Goal: Transaction & Acquisition: Purchase product/service

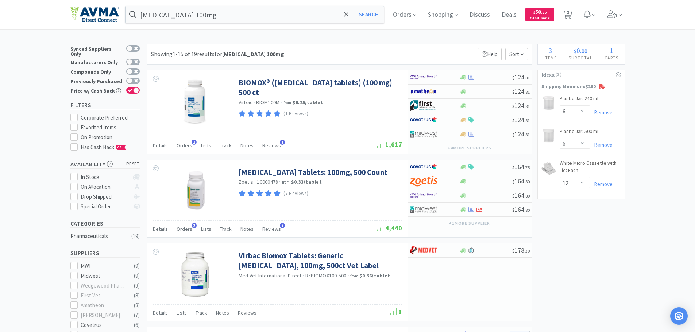
select select "6"
select select "12"
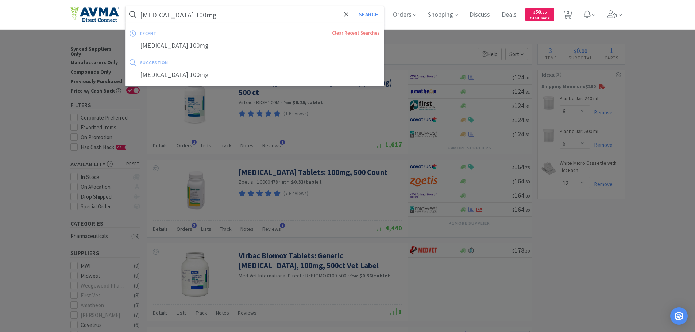
click at [209, 17] on input "[MEDICAL_DATA] 100mg" at bounding box center [254, 14] width 259 height 17
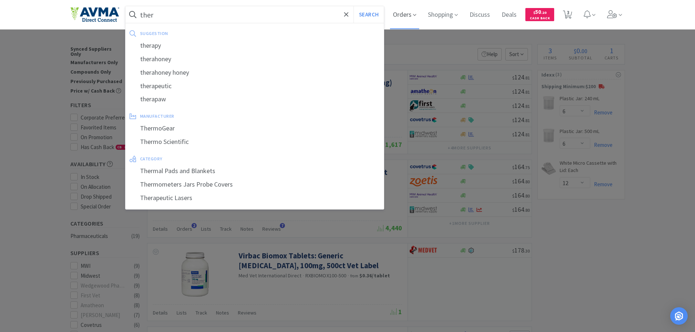
type input "ther"
click at [415, 23] on span "Orders" at bounding box center [404, 14] width 29 height 29
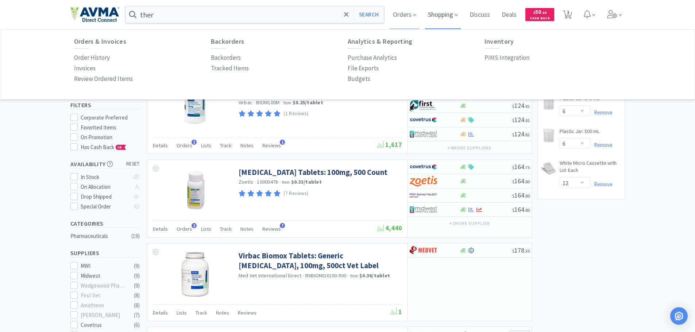
click at [449, 15] on span "Shopping" at bounding box center [443, 14] width 36 height 29
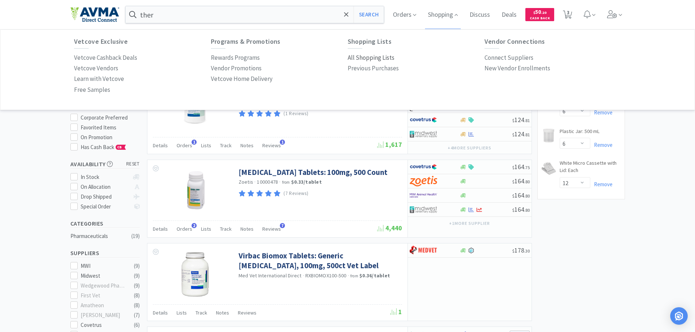
click at [370, 59] on p "All Shopping Lists" at bounding box center [371, 58] width 47 height 10
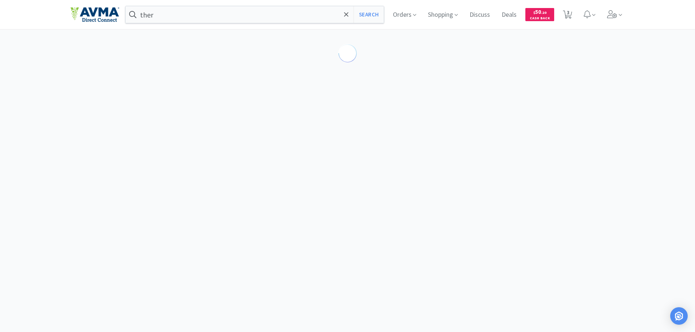
select select "6"
select select "12"
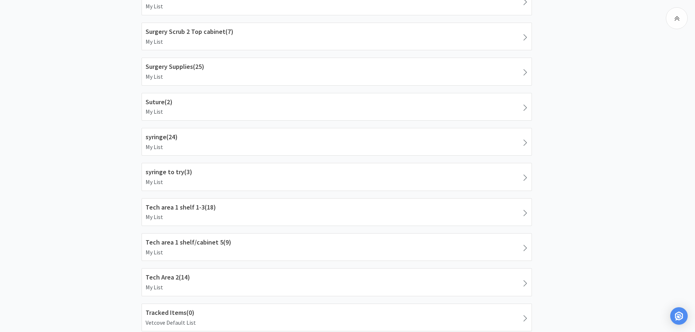
scroll to position [1211, 0]
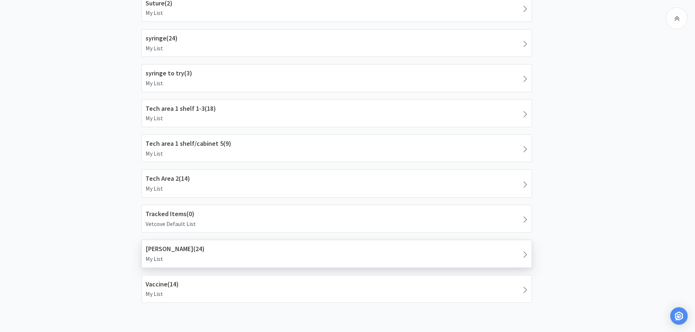
click at [215, 255] on p "My List" at bounding box center [337, 259] width 382 height 9
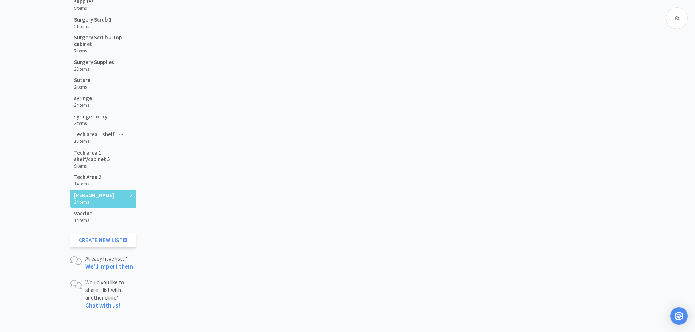
scroll to position [1046, 0]
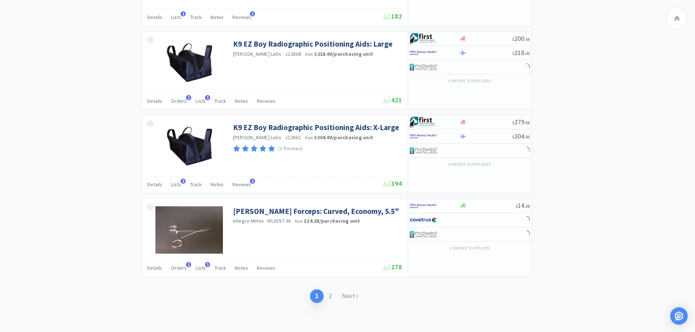
drag, startPoint x: 694, startPoint y: 265, endPoint x: 692, endPoint y: 187, distance: 77.7
click at [350, 299] on link "Next" at bounding box center [350, 296] width 27 height 13
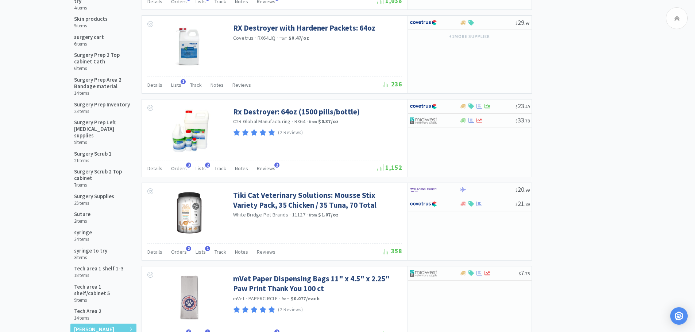
scroll to position [506, 0]
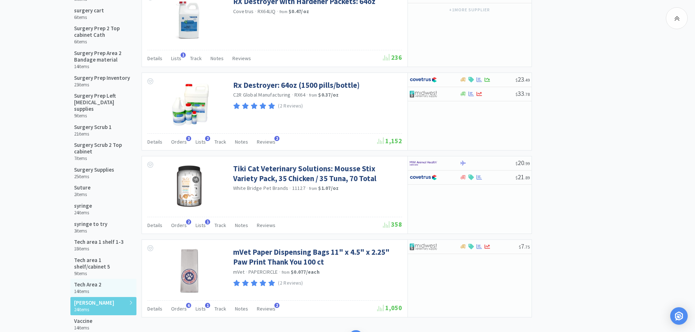
click at [89, 282] on h5 "Tech Area 2" at bounding box center [87, 285] width 27 height 7
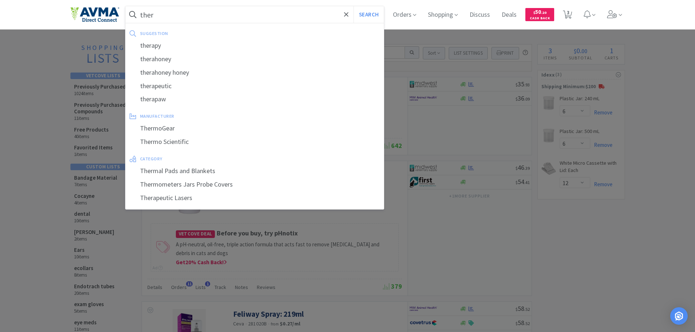
click at [171, 15] on input "ther" at bounding box center [254, 14] width 259 height 17
click at [165, 15] on input "ther" at bounding box center [254, 14] width 259 height 17
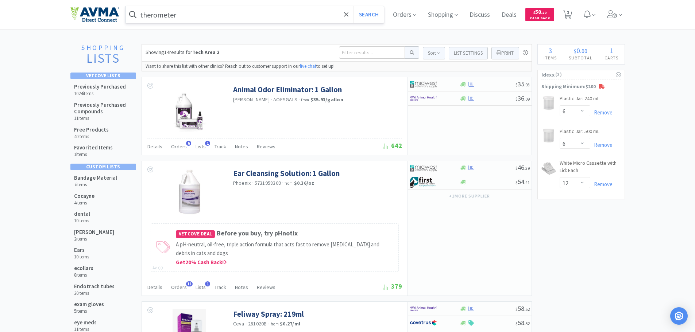
click at [151, 13] on input "therometer" at bounding box center [254, 14] width 259 height 17
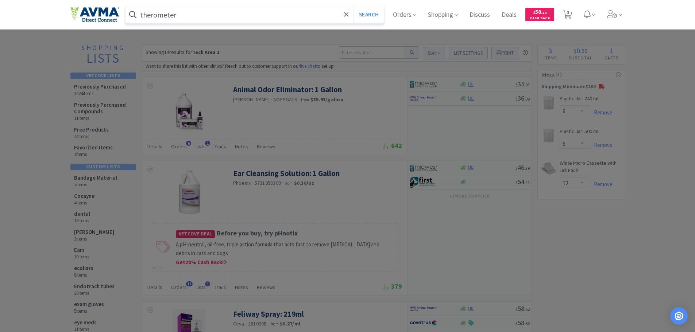
click at [152, 13] on input "therometer" at bounding box center [254, 14] width 259 height 17
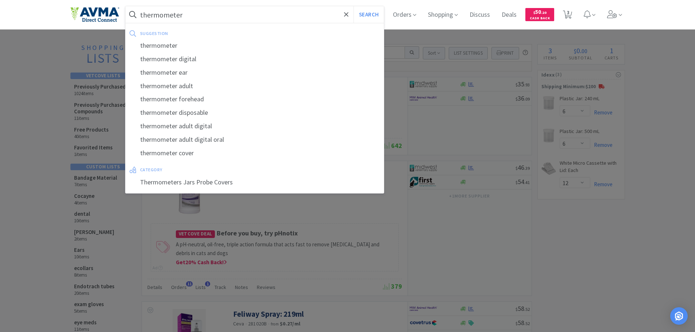
click at [208, 12] on input "thermometer" at bounding box center [254, 14] width 259 height 17
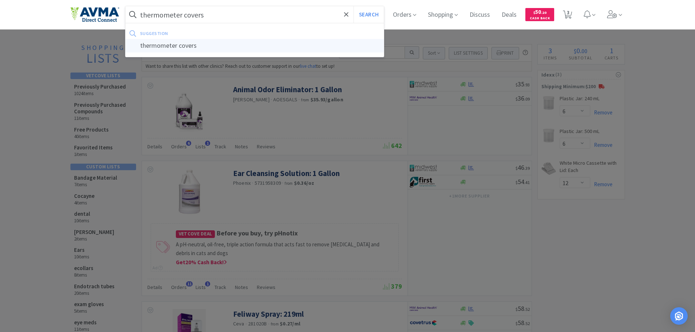
type input "thermometer covers"
click at [183, 48] on div "thermometer covers" at bounding box center [254, 45] width 259 height 13
select select "6"
select select "12"
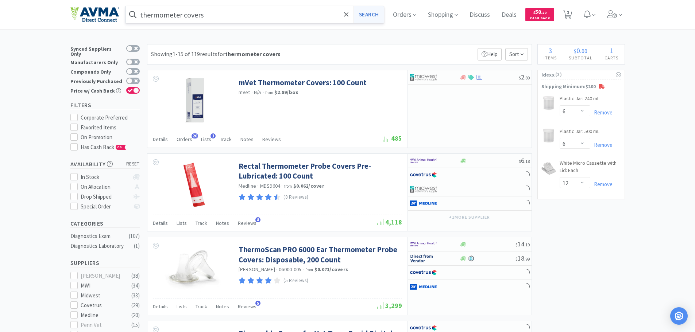
click at [365, 12] on button "Search" at bounding box center [368, 14] width 30 height 17
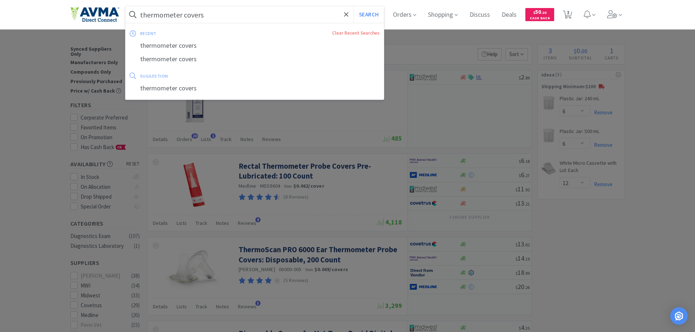
click at [233, 15] on input "thermometer covers" at bounding box center [254, 14] width 259 height 17
click at [214, 16] on input "thermometer covers" at bounding box center [254, 14] width 259 height 17
click at [348, 16] on icon at bounding box center [346, 14] width 4 height 4
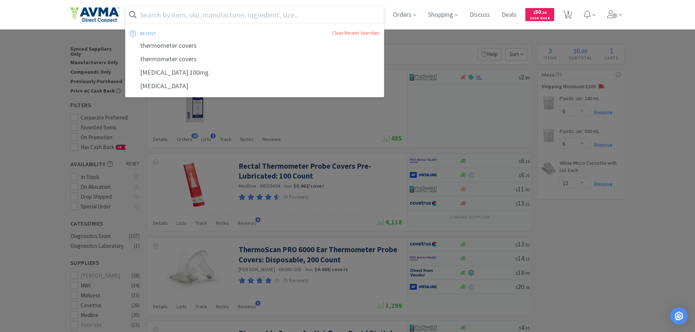
click at [201, 15] on input "text" at bounding box center [254, 14] width 259 height 17
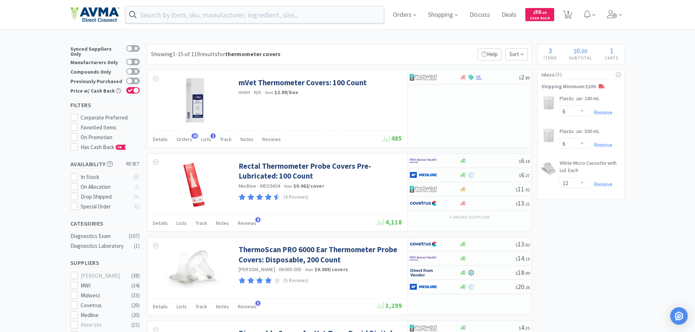
click at [18, 11] on div "Orders Shopping Discuss Discuss Deals Deals $ 50 . 20 Cash Back 3 3" at bounding box center [347, 14] width 695 height 29
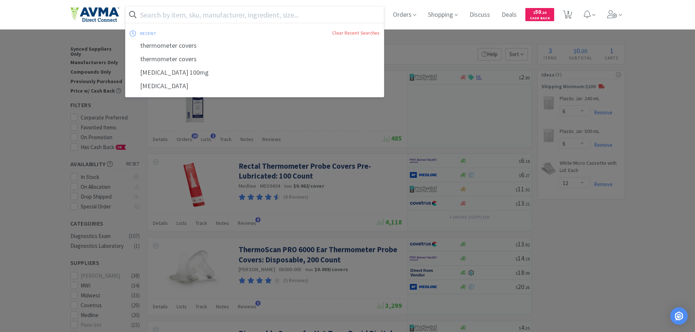
click at [156, 15] on input "text" at bounding box center [254, 14] width 259 height 17
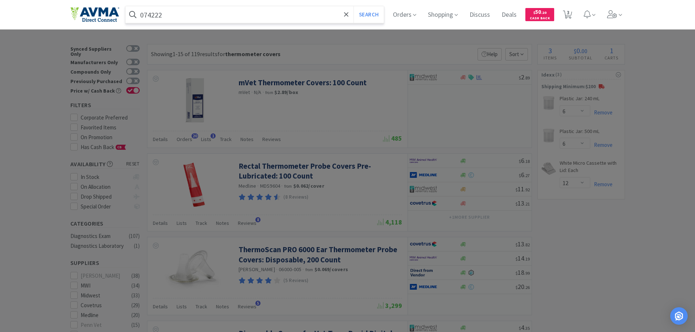
type input "074222"
drag, startPoint x: 156, startPoint y: 15, endPoint x: 374, endPoint y: 13, distance: 217.8
click at [374, 13] on button "Search" at bounding box center [368, 14] width 30 height 17
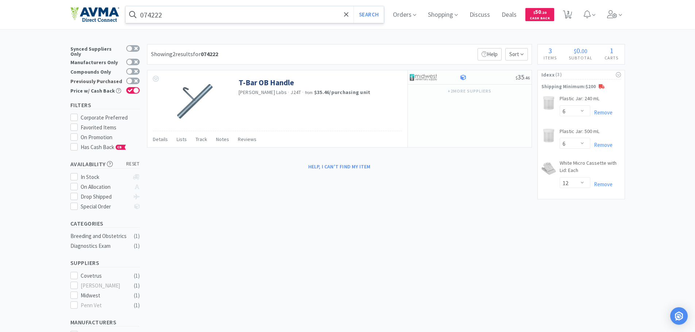
click at [176, 9] on input "074222" at bounding box center [254, 14] width 259 height 17
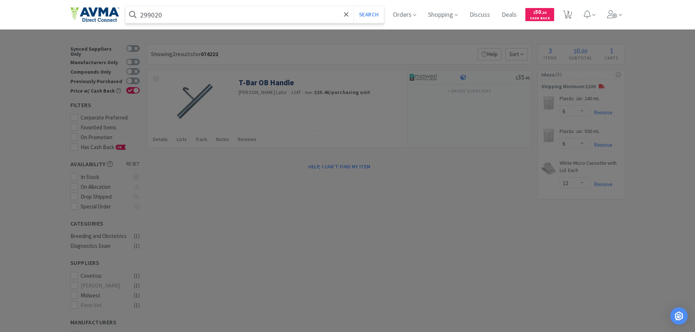
drag, startPoint x: 369, startPoint y: 13, endPoint x: 355, endPoint y: 43, distance: 32.8
click at [369, 13] on button "Search" at bounding box center [368, 14] width 30 height 17
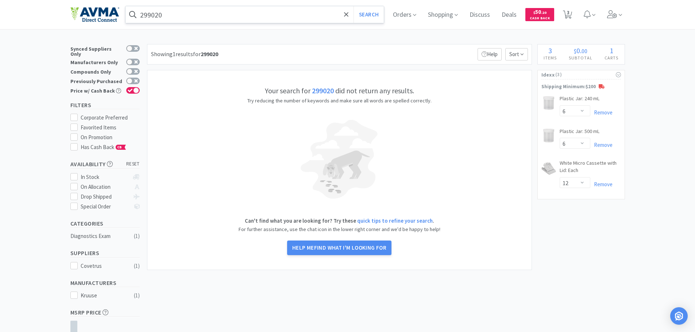
click at [179, 20] on input "299020" at bounding box center [254, 14] width 259 height 17
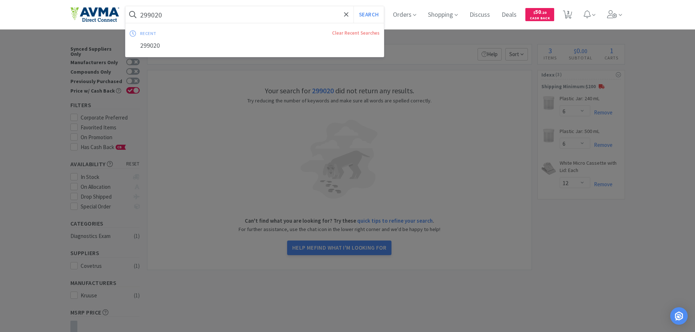
type input "y"
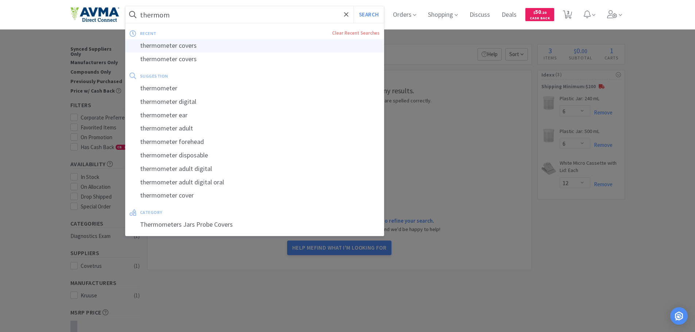
click at [188, 49] on div "thermometer covers" at bounding box center [254, 45] width 259 height 13
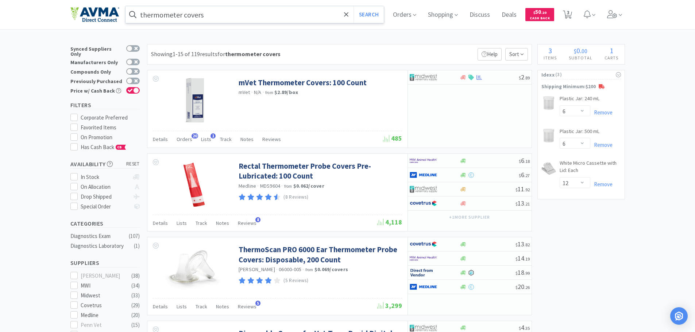
click at [209, 13] on input "thermometer covers" at bounding box center [254, 14] width 259 height 17
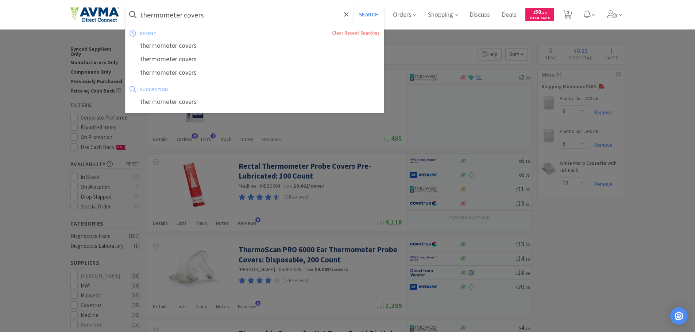
click at [208, 16] on input "thermometer covers" at bounding box center [254, 14] width 259 height 17
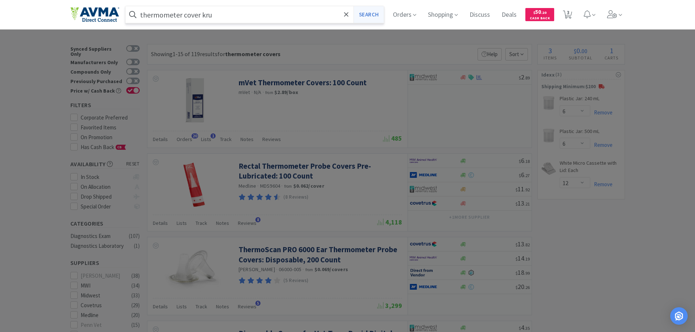
click at [367, 15] on button "Search" at bounding box center [368, 14] width 30 height 17
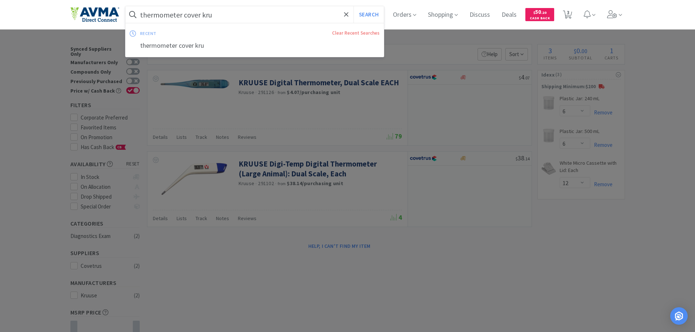
click at [232, 15] on input "thermometer cover kru" at bounding box center [254, 14] width 259 height 17
click at [221, 14] on input "thermometer cover kru" at bounding box center [254, 14] width 259 height 17
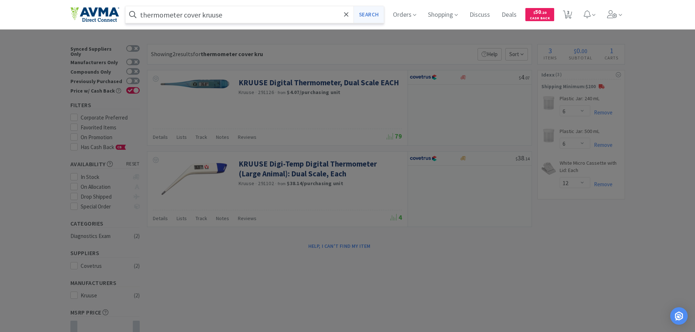
click at [375, 17] on button "Search" at bounding box center [368, 14] width 30 height 17
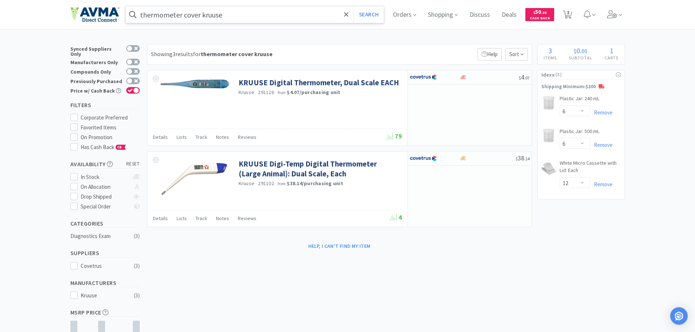
click at [200, 15] on input "thermometer cover kruuse" at bounding box center [254, 14] width 259 height 17
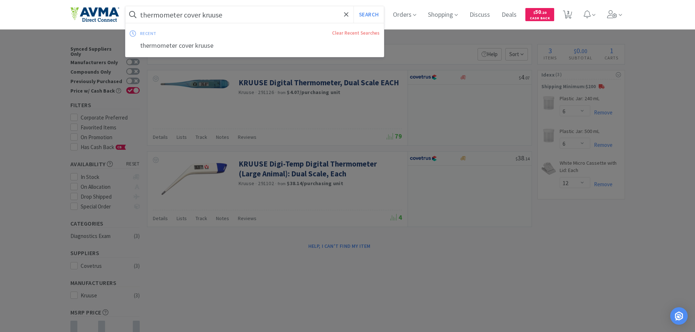
click at [233, 15] on input "thermometer cover kruuse" at bounding box center [254, 14] width 259 height 17
click at [204, 12] on input "thermometer cover kruuse" at bounding box center [254, 14] width 259 height 17
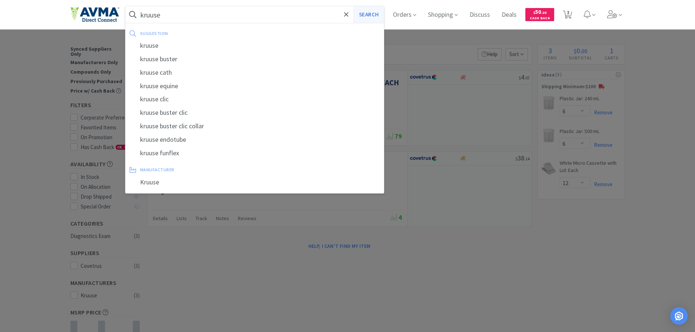
click at [367, 15] on button "Search" at bounding box center [368, 14] width 30 height 17
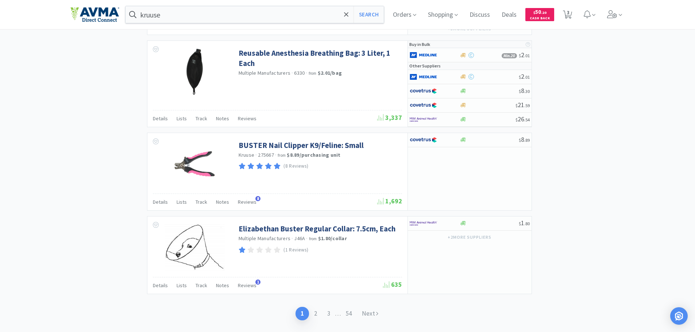
scroll to position [913, 0]
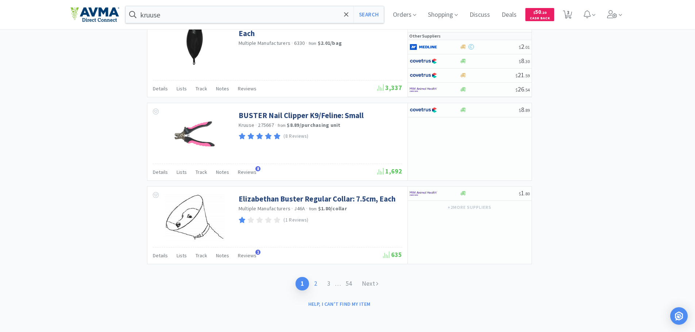
click at [315, 283] on link "2" at bounding box center [315, 283] width 13 height 13
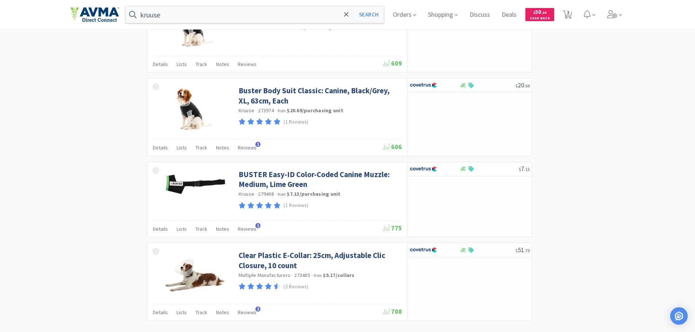
scroll to position [1047, 0]
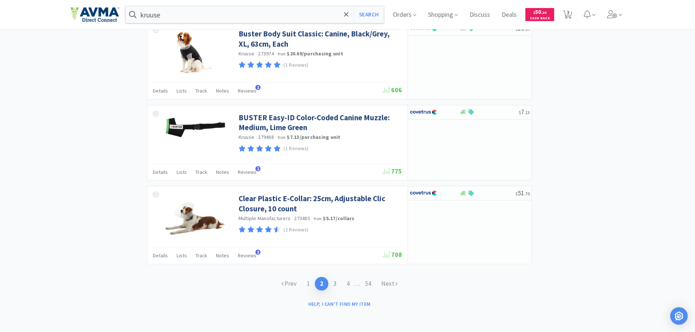
click at [332, 283] on link "3" at bounding box center [334, 283] width 13 height 13
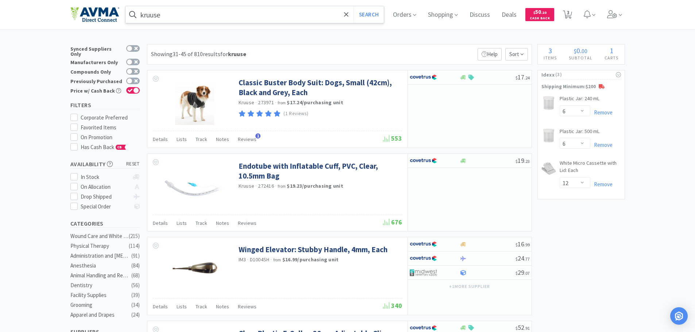
click at [219, 19] on input "kruuse" at bounding box center [254, 14] width 259 height 17
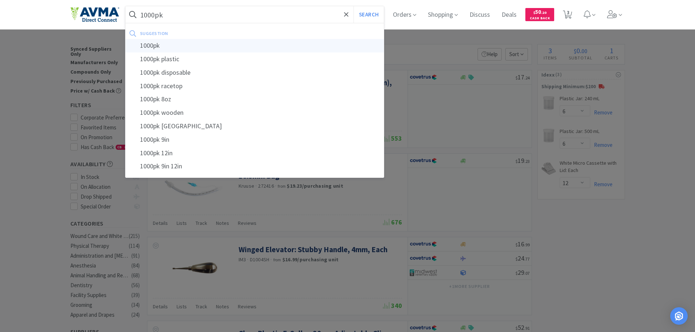
click at [155, 50] on div "1000pk" at bounding box center [254, 45] width 259 height 13
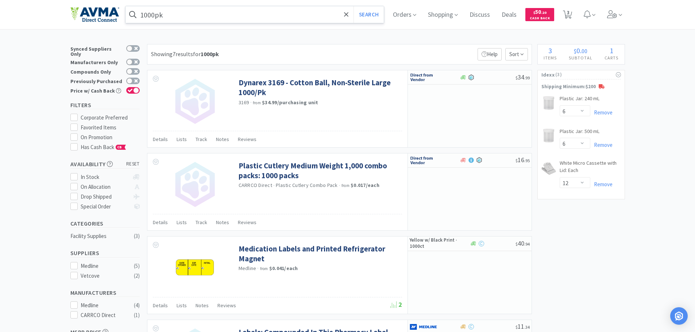
click at [213, 16] on input "1000pk" at bounding box center [254, 14] width 259 height 17
click at [656, 11] on div "1000pk Search Orders Shopping Discuss Discuss Deals Deals $ 50 . 20 Cash Back 3…" at bounding box center [347, 14] width 695 height 29
click at [195, 13] on input "1000pk" at bounding box center [254, 14] width 259 height 17
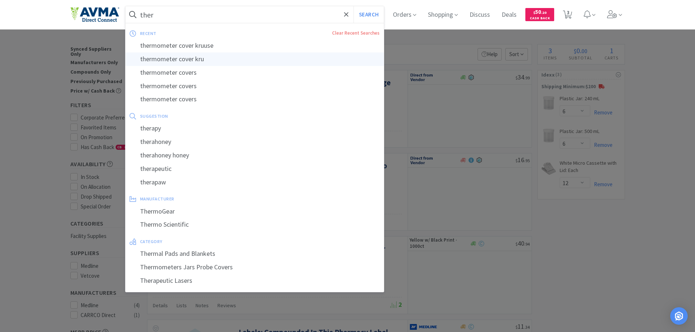
click at [178, 60] on div "thermometer cover kru" at bounding box center [254, 59] width 259 height 13
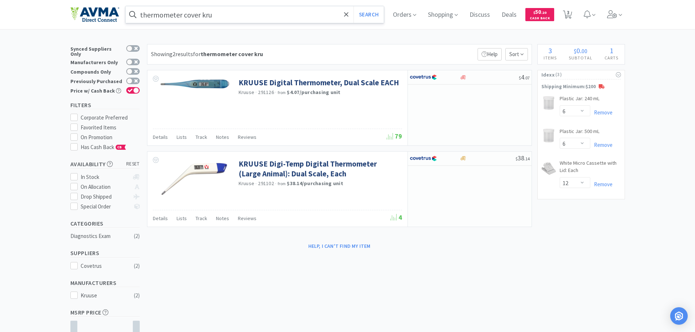
click at [217, 15] on input "thermometer cover kru" at bounding box center [254, 14] width 259 height 17
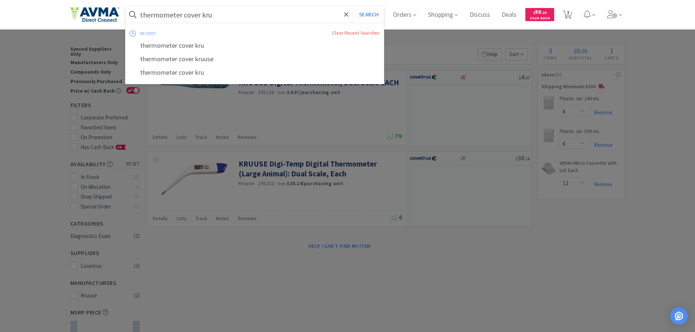
click at [215, 15] on input "thermometer cover kru" at bounding box center [254, 14] width 259 height 17
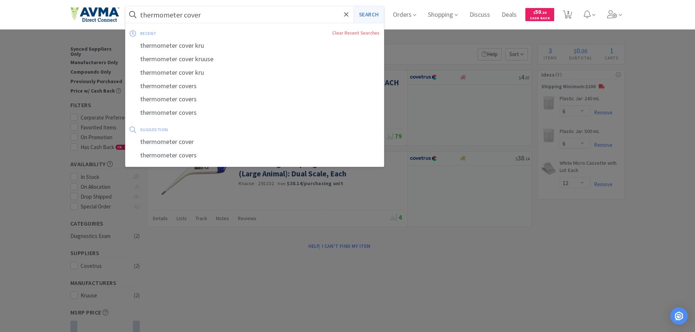
type input "thermometer cover"
click at [375, 15] on button "Search" at bounding box center [368, 14] width 30 height 17
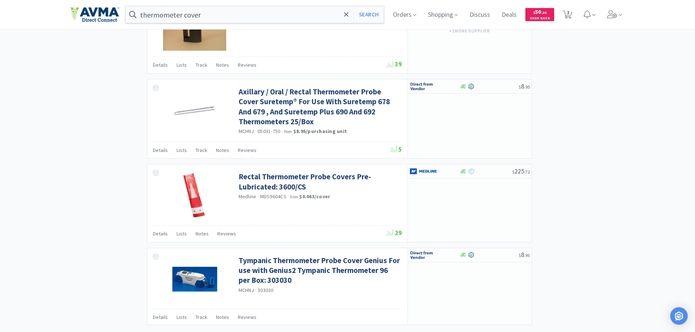
scroll to position [971, 0]
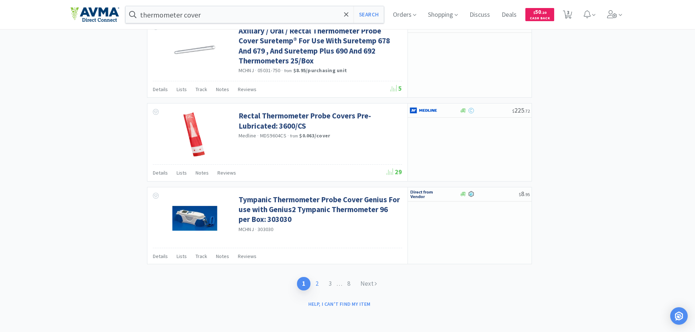
click at [314, 284] on link "2" at bounding box center [316, 283] width 13 height 13
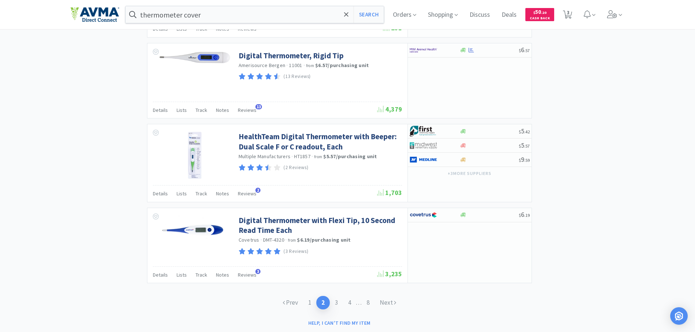
scroll to position [1042, 0]
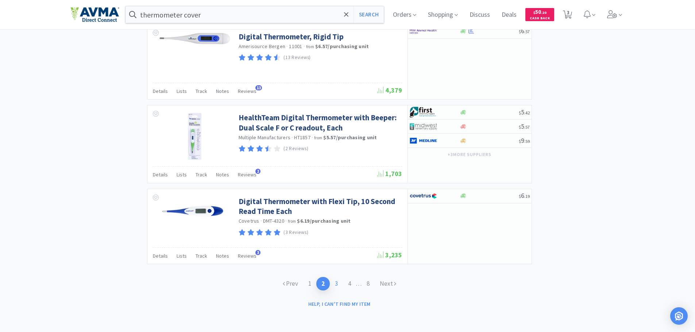
click at [335, 285] on link "3" at bounding box center [336, 283] width 13 height 13
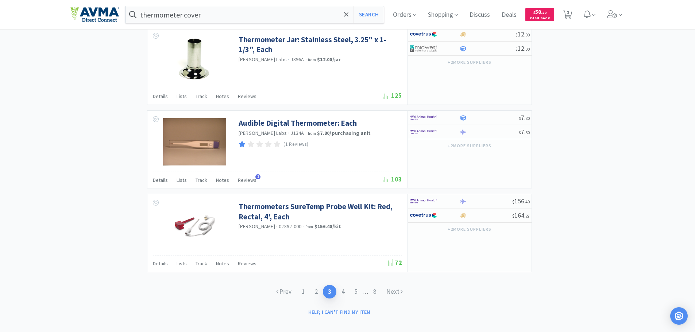
scroll to position [1046, 0]
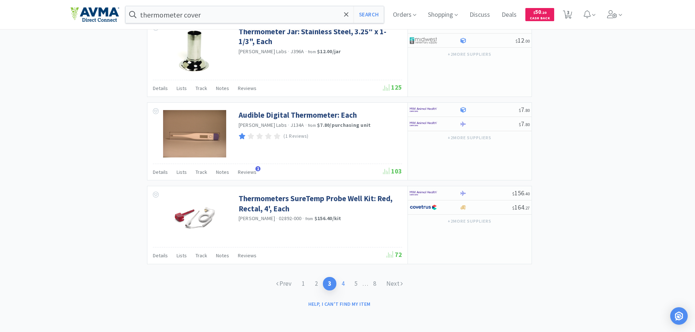
click at [343, 283] on link "4" at bounding box center [342, 283] width 13 height 13
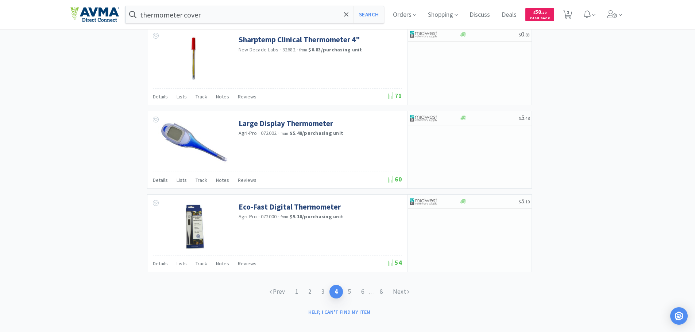
scroll to position [1049, 0]
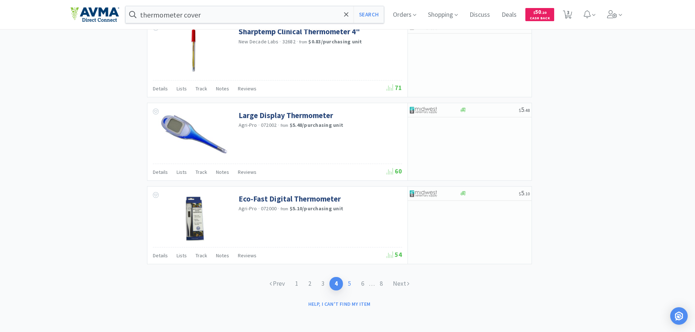
click at [348, 282] on link "5" at bounding box center [349, 283] width 13 height 13
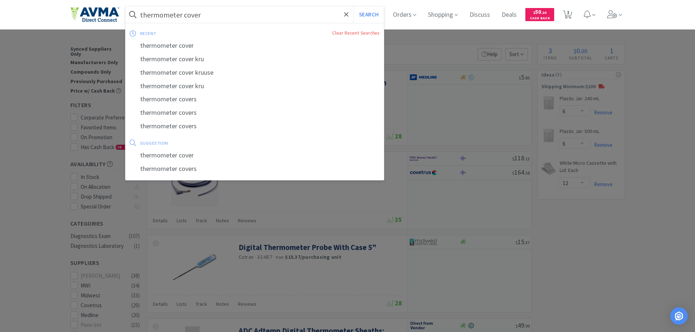
click at [214, 19] on input "thermometer cover" at bounding box center [254, 14] width 259 height 17
click at [214, 16] on input "thermometer cover" at bounding box center [254, 14] width 259 height 17
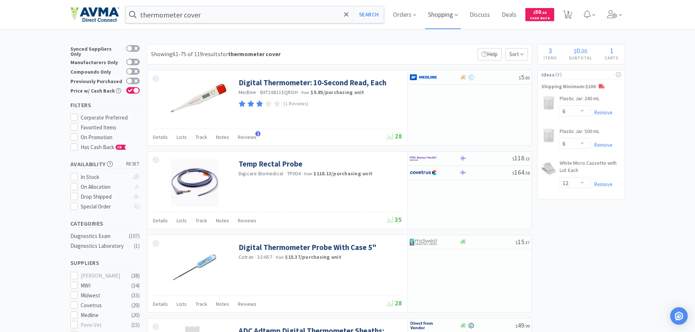
click at [440, 27] on span "Shopping" at bounding box center [443, 14] width 36 height 29
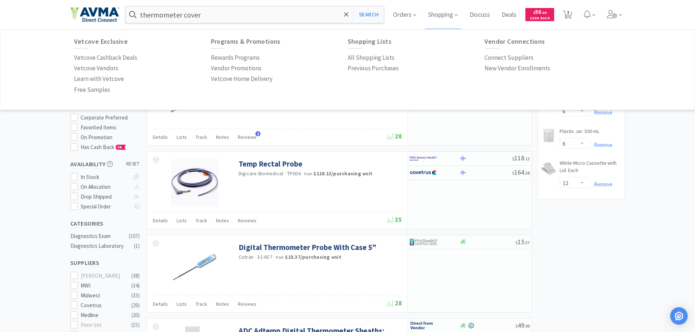
drag, startPoint x: 678, startPoint y: 163, endPoint x: 677, endPoint y: 152, distance: 10.6
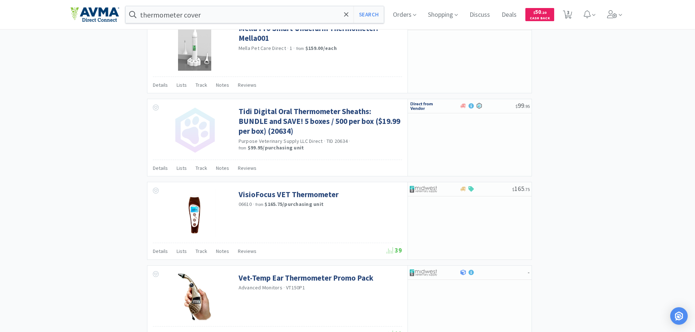
scroll to position [1048, 0]
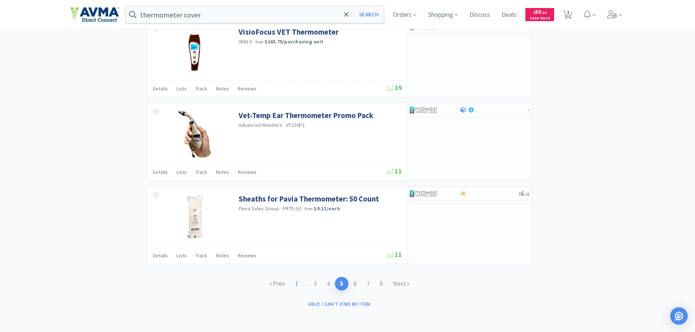
click at [293, 285] on link "1" at bounding box center [296, 283] width 13 height 13
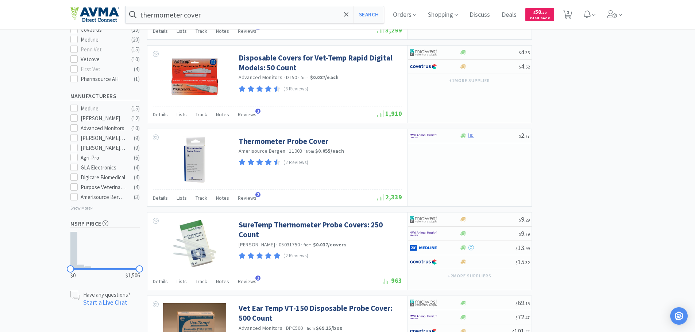
scroll to position [287, 0]
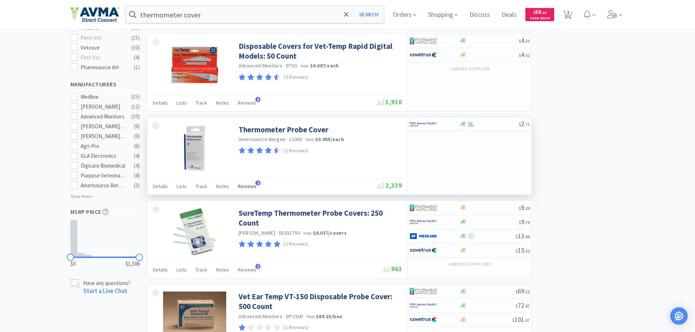
click at [247, 186] on span "Reviews" at bounding box center [247, 186] width 19 height 7
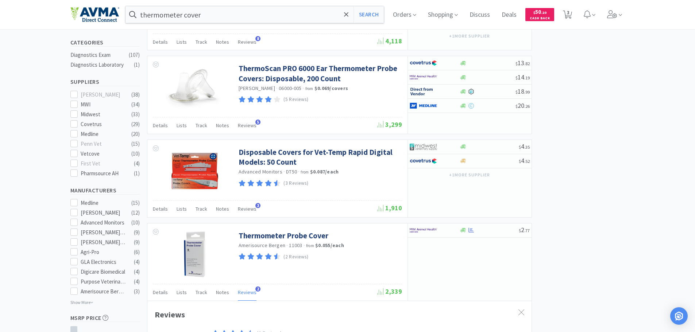
scroll to position [232, 0]
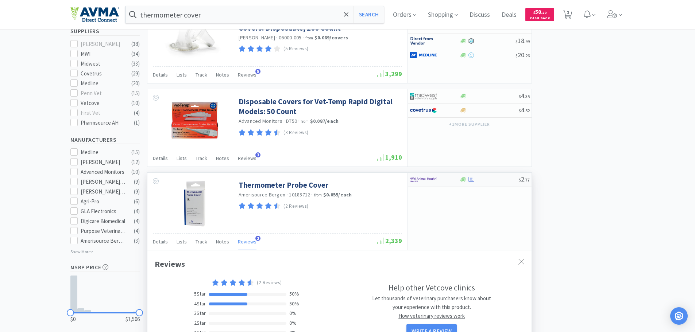
click at [477, 184] on div "$ 2 . 77" at bounding box center [470, 180] width 124 height 14
select select "1"
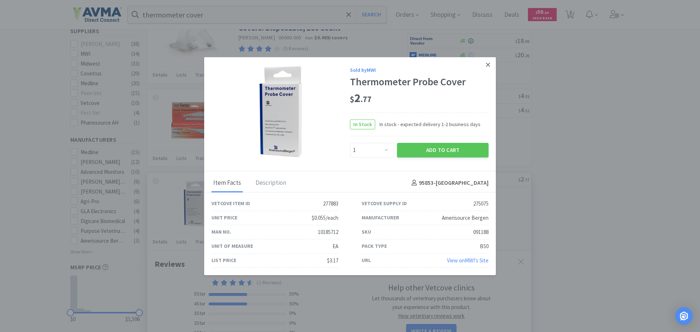
click at [487, 63] on icon at bounding box center [488, 64] width 4 height 7
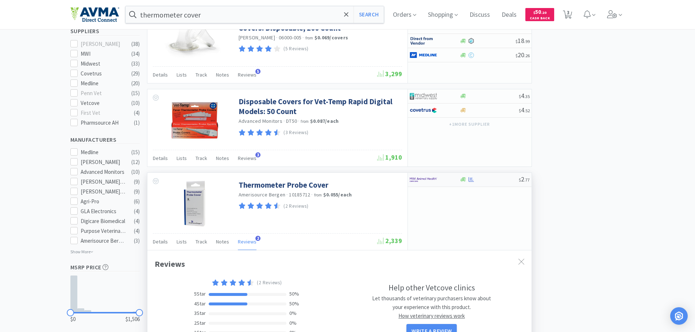
click at [477, 180] on div at bounding box center [489, 179] width 59 height 5
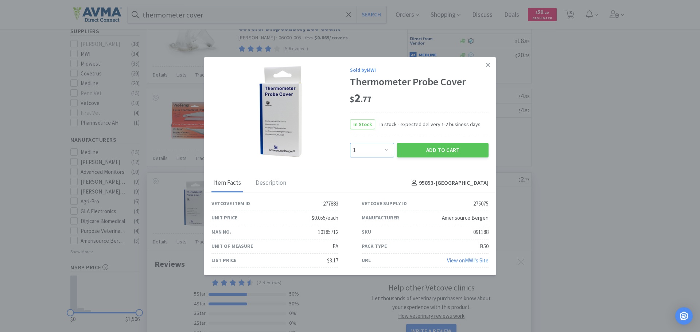
click at [386, 148] on select "Enter Quantity 1 2 3 4 5 6 7 8 9 10 11 12 13 14 15 16 17 18 19 20 Enter Quantity" at bounding box center [372, 150] width 44 height 15
select select "10"
click at [350, 143] on select "Enter Quantity 1 2 3 4 5 6 7 8 9 10 11 12 13 14 15 16 17 18 19 20 Enter Quantity" at bounding box center [372, 150] width 44 height 15
click at [419, 151] on button "Add to Cart" at bounding box center [443, 150] width 92 height 15
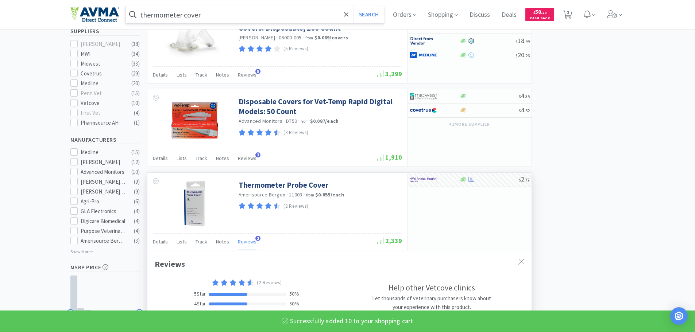
select select "10"
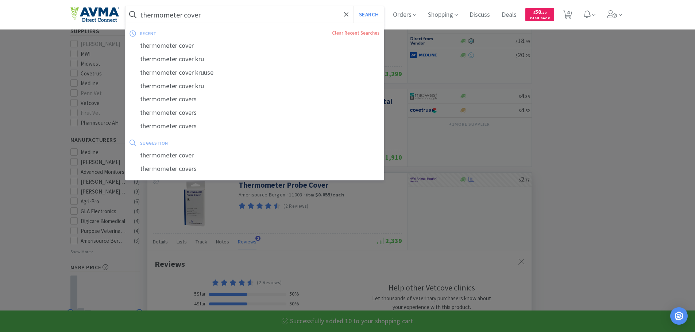
click at [213, 15] on input "thermometer cover" at bounding box center [254, 14] width 259 height 17
click at [212, 15] on input "thermometer cover" at bounding box center [254, 14] width 259 height 17
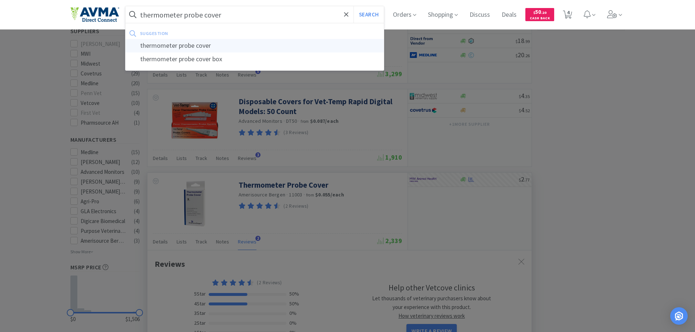
type input "thermometer probe cover"
click at [206, 49] on div "thermometer probe cover" at bounding box center [254, 45] width 259 height 13
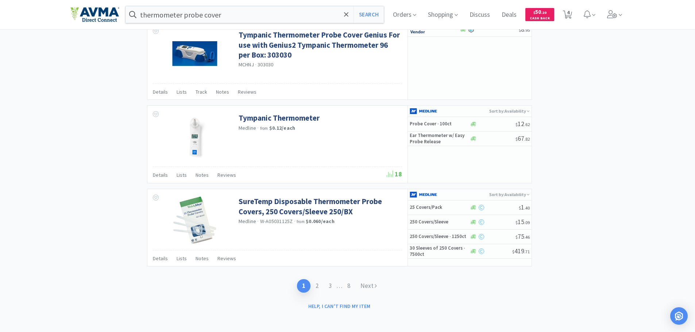
scroll to position [1055, 0]
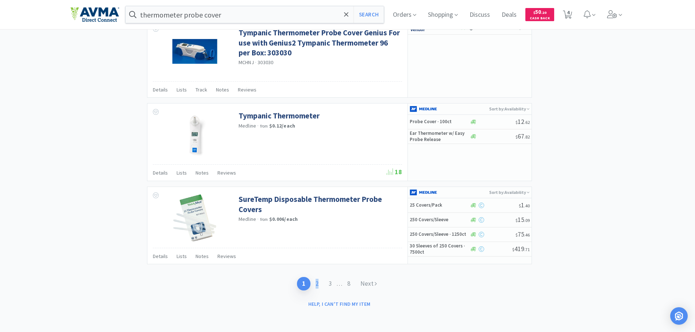
click at [316, 284] on link "2" at bounding box center [316, 283] width 13 height 13
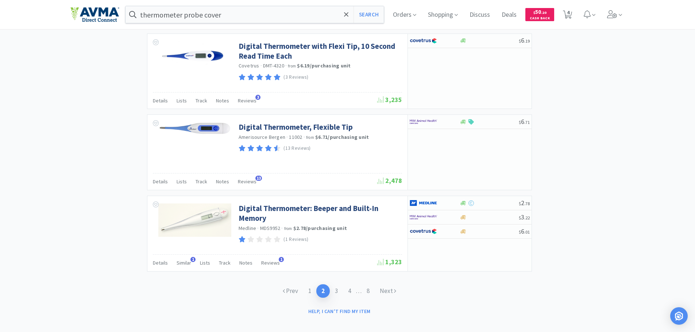
scroll to position [958, 0]
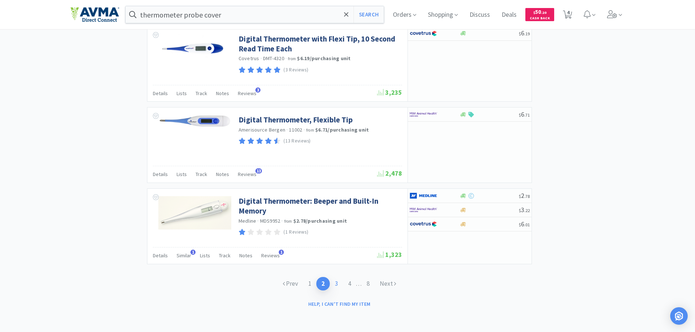
click at [337, 286] on link "3" at bounding box center [336, 283] width 13 height 13
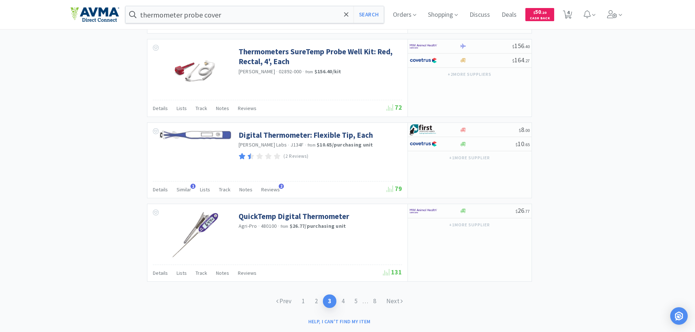
scroll to position [1048, 0]
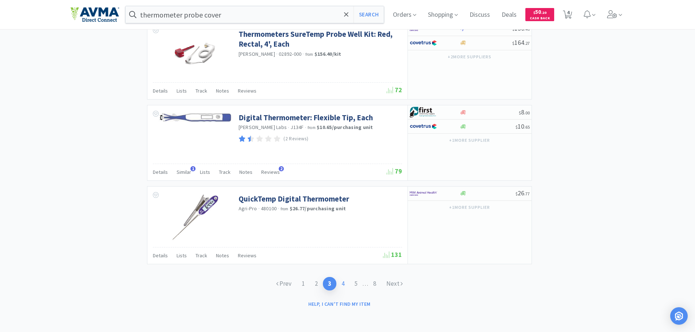
click at [343, 279] on link "4" at bounding box center [342, 283] width 13 height 13
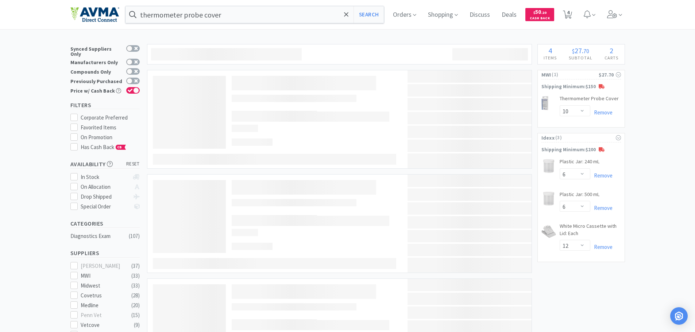
click at [343, 284] on div at bounding box center [314, 323] width 170 height 82
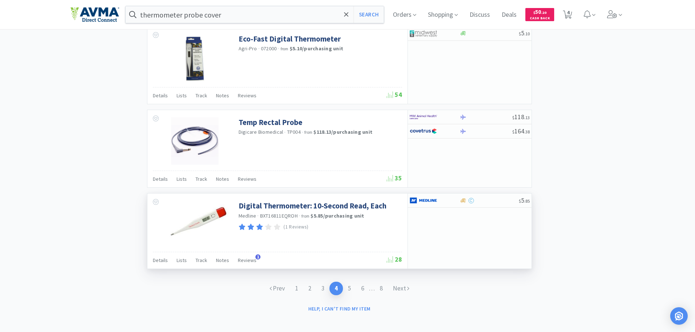
scroll to position [1035, 0]
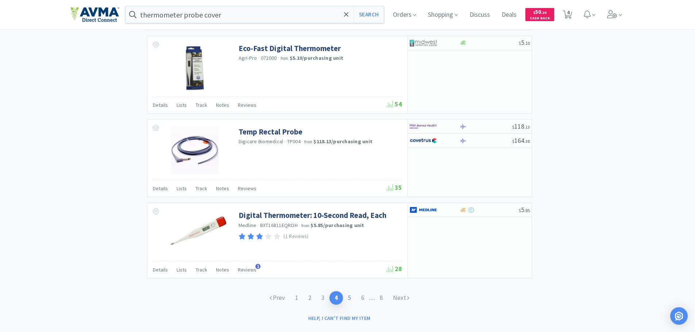
click at [350, 301] on link "5" at bounding box center [349, 297] width 13 height 13
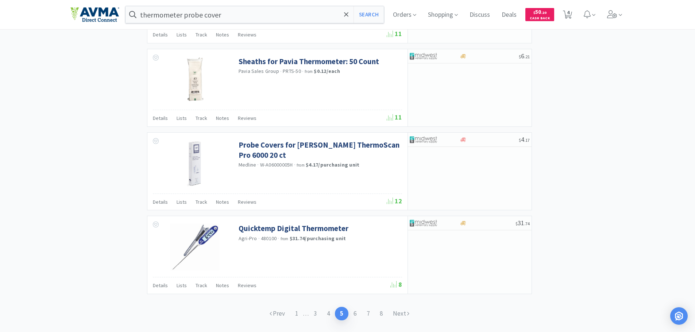
scroll to position [1051, 0]
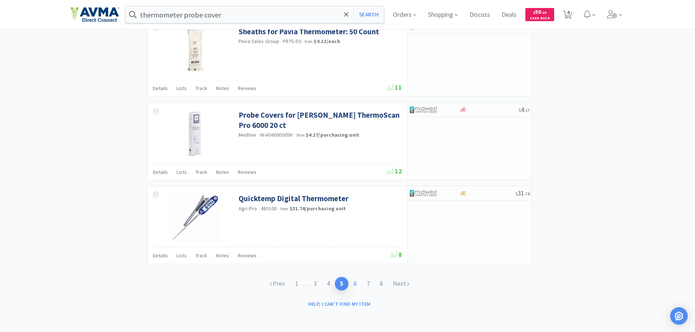
click at [356, 283] on link "6" at bounding box center [354, 283] width 13 height 13
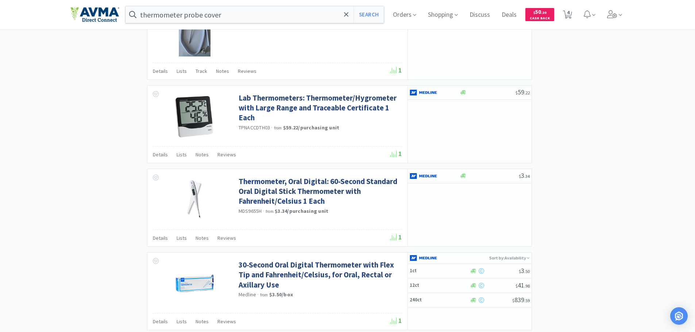
scroll to position [1046, 0]
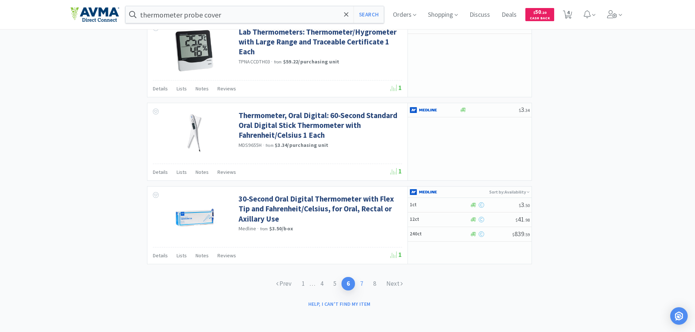
click at [367, 283] on link "7" at bounding box center [361, 283] width 13 height 13
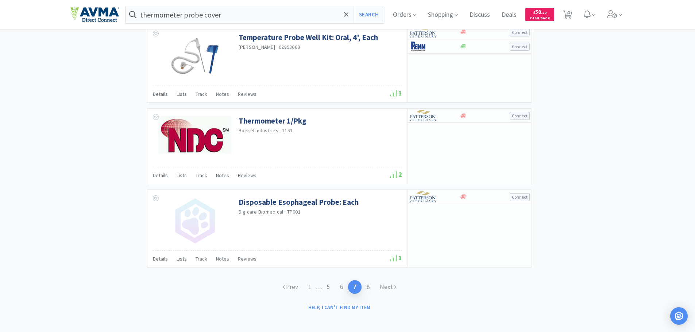
scroll to position [1065, 0]
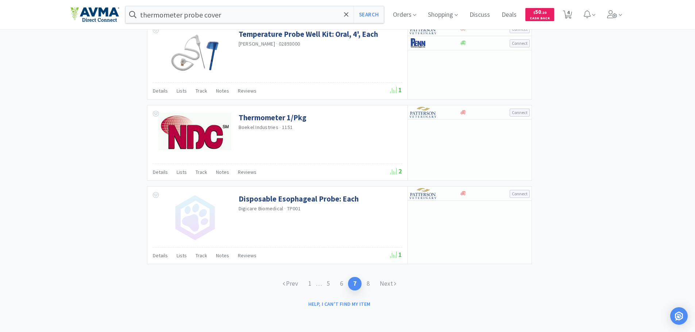
drag, startPoint x: 371, startPoint y: 283, endPoint x: 372, endPoint y: 274, distance: 9.6
click at [371, 283] on link "8" at bounding box center [367, 283] width 13 height 13
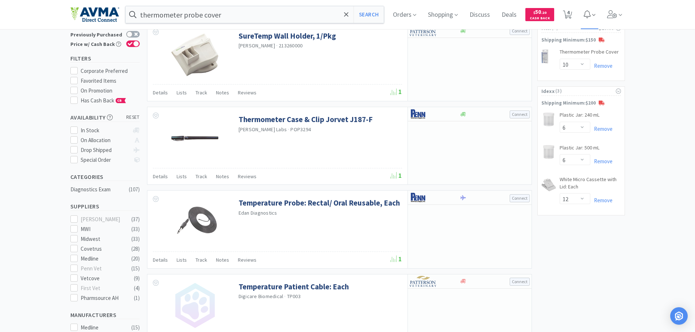
scroll to position [716, 0]
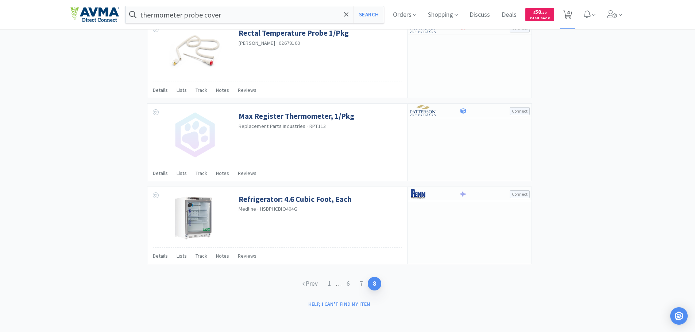
click at [569, 13] on span "4" at bounding box center [568, 12] width 3 height 29
select select "6"
select select "12"
select select "10"
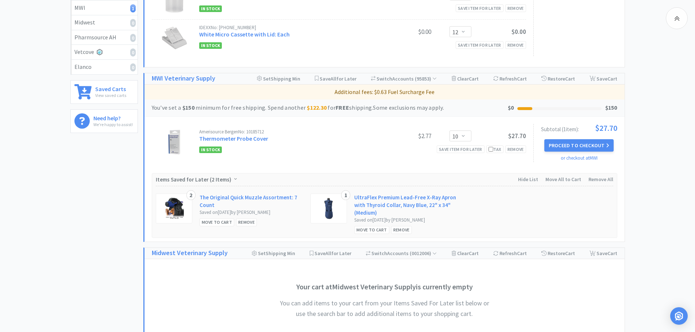
scroll to position [193, 0]
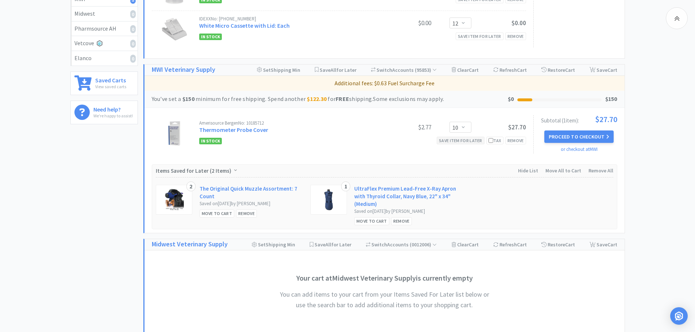
click at [465, 141] on div "Save item for later" at bounding box center [461, 141] width 48 height 8
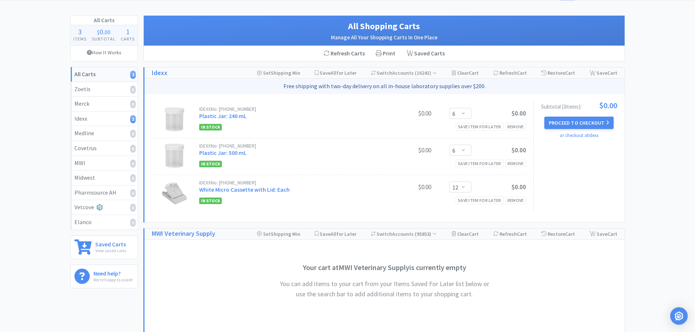
scroll to position [28, 0]
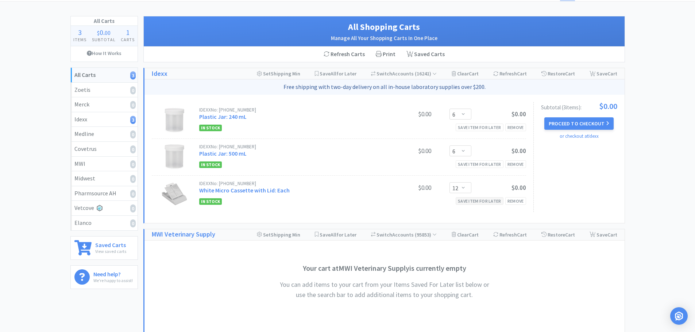
click at [476, 201] on div "Save item for later" at bounding box center [480, 201] width 48 height 8
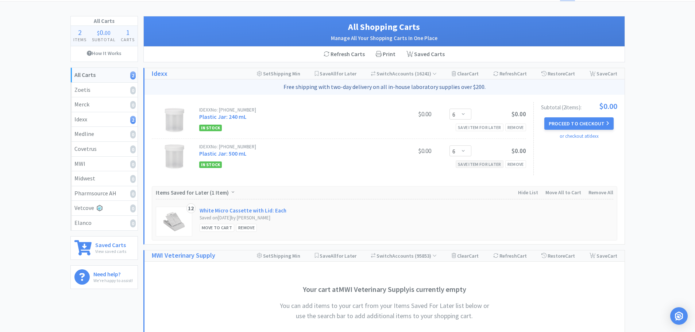
click at [483, 165] on div "Save item for later" at bounding box center [480, 164] width 48 height 8
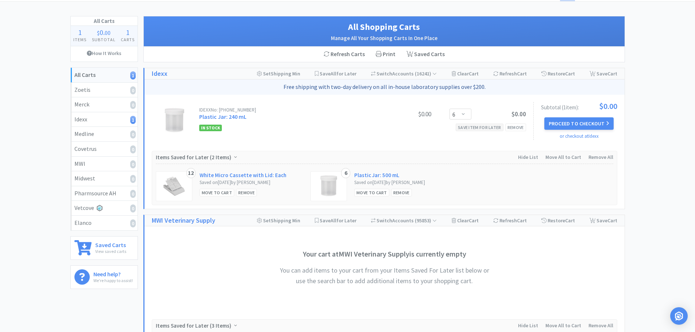
click at [483, 129] on div "Save item for later" at bounding box center [480, 128] width 48 height 8
